Goal: Use online tool/utility: Utilize a website feature to perform a specific function

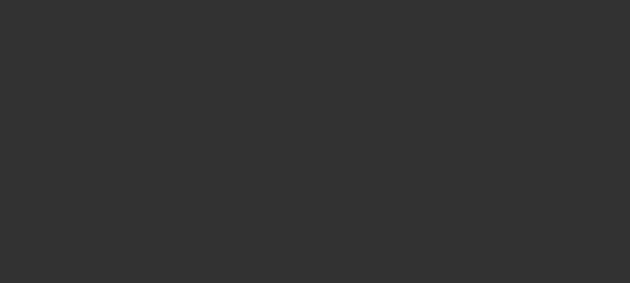
select select "2"
select select "0.1"
select select "4"
select select "2"
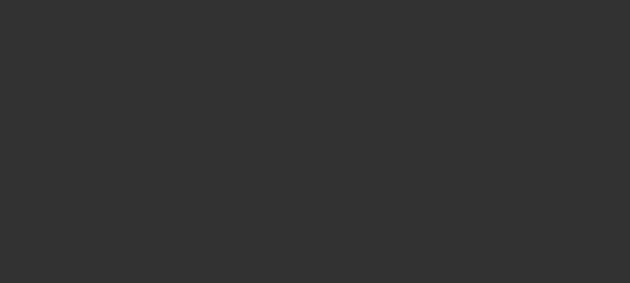
select select "2"
select select "0.1"
select select "4"
select select "0"
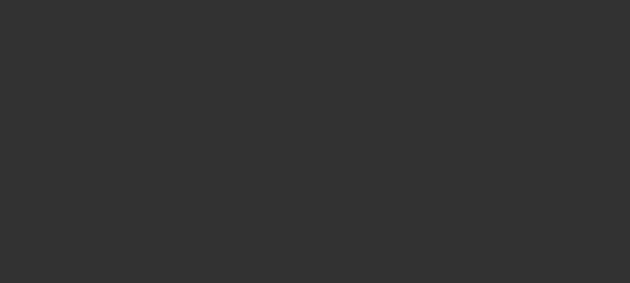
select select "0.1"
select select "4"
select select "0"
select select "0.1"
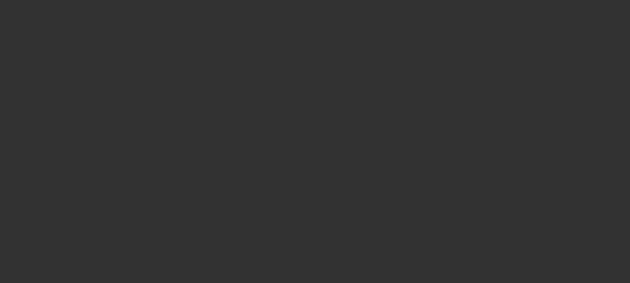
select select "4"
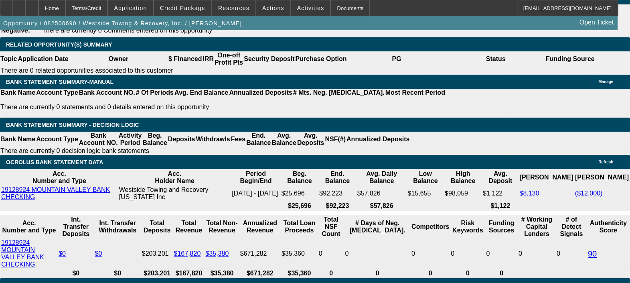
scroll to position [1317, 0]
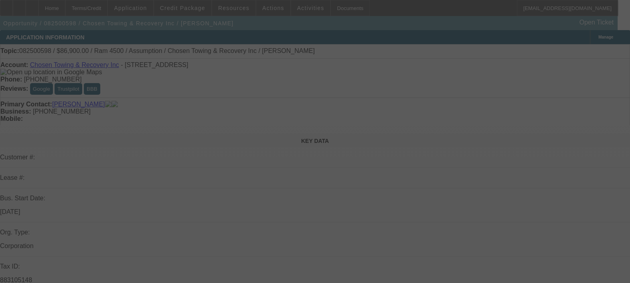
select select "0"
select select "0.1"
select select "0"
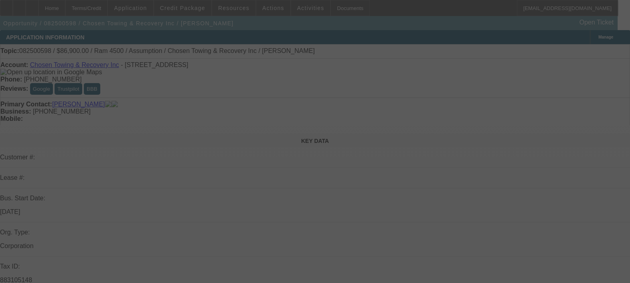
select select "0"
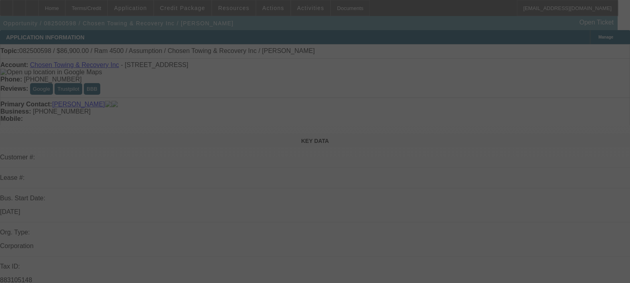
select select "0"
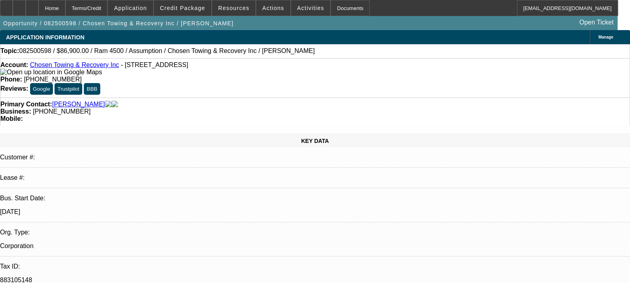
select select "1"
select select "4"
select select "1"
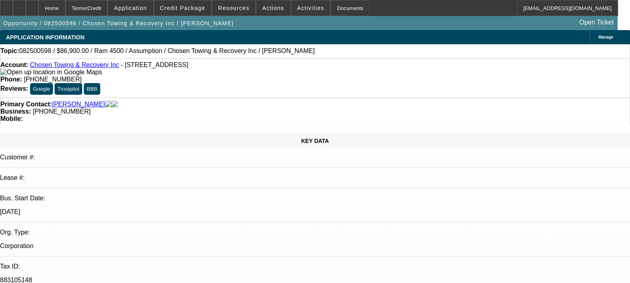
select select "6"
select select "1"
select select "6"
select select "1"
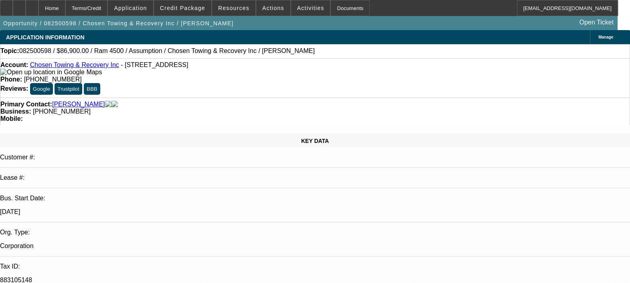
select select "1"
select select "6"
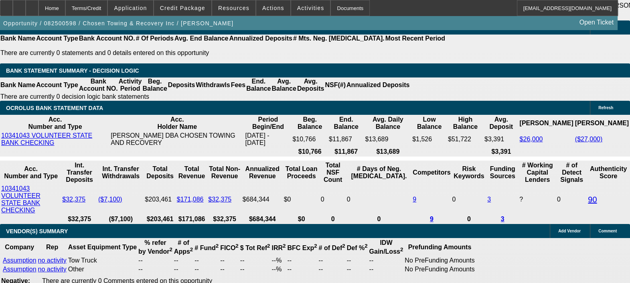
scroll to position [1522, 0]
